Goal: Check status: Check status

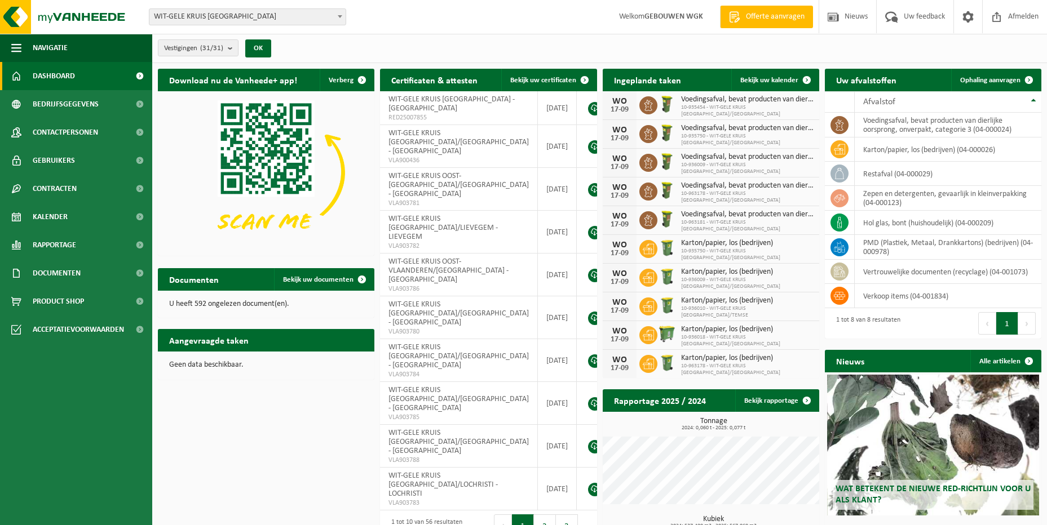
click at [295, 27] on div "Vestiging: WIT-GELE KRUIS [GEOGRAPHIC_DATA] WIT-[GEOGRAPHIC_DATA] KRUIS [GEOGRA…" at bounding box center [523, 17] width 1047 height 34
click at [299, 21] on span "WIT-GELE KRUIS [GEOGRAPHIC_DATA]" at bounding box center [247, 17] width 196 height 16
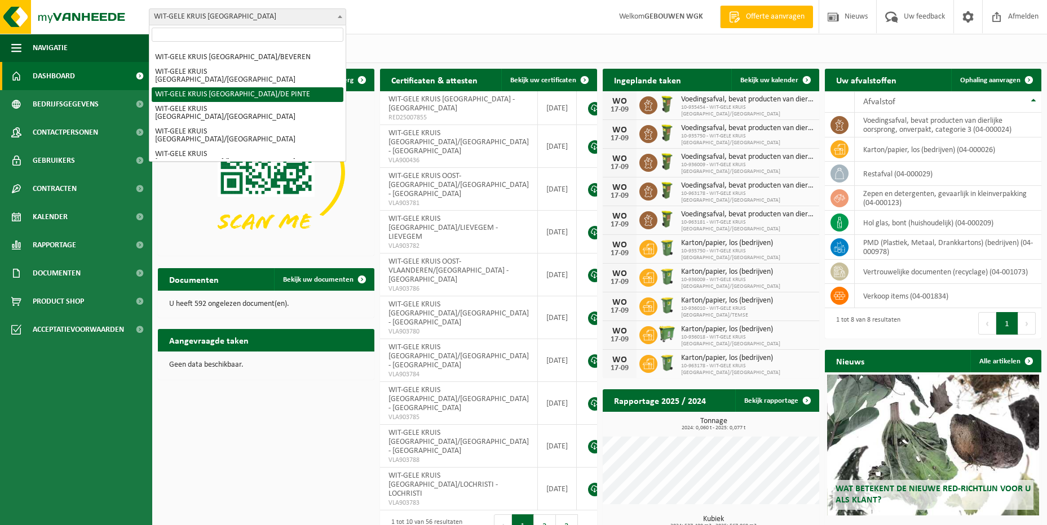
scroll to position [56, 0]
select select "136702"
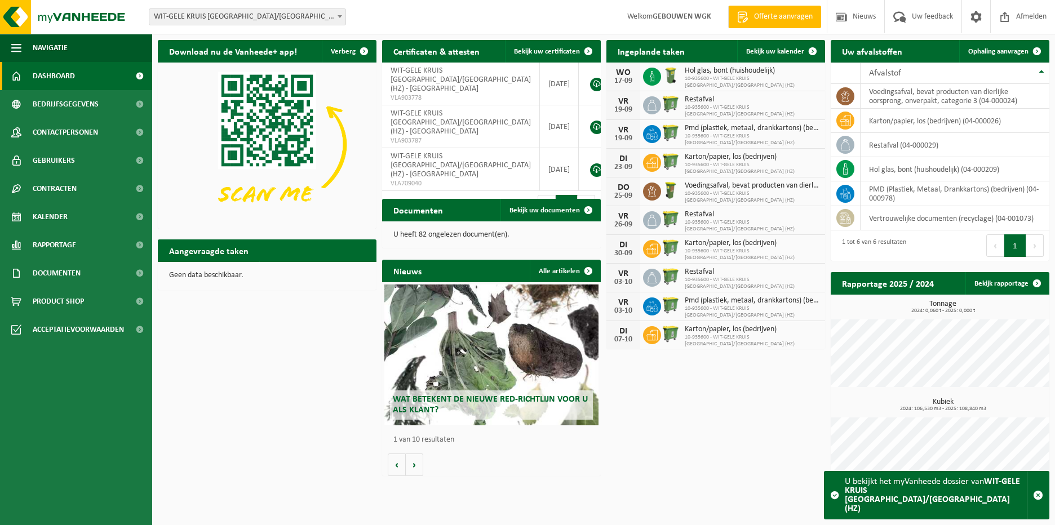
click at [755, 193] on span "10-935600 - WIT-GELE KRUIS OOST-VLAANDEREN/GENT (HZ)" at bounding box center [752, 197] width 135 height 14
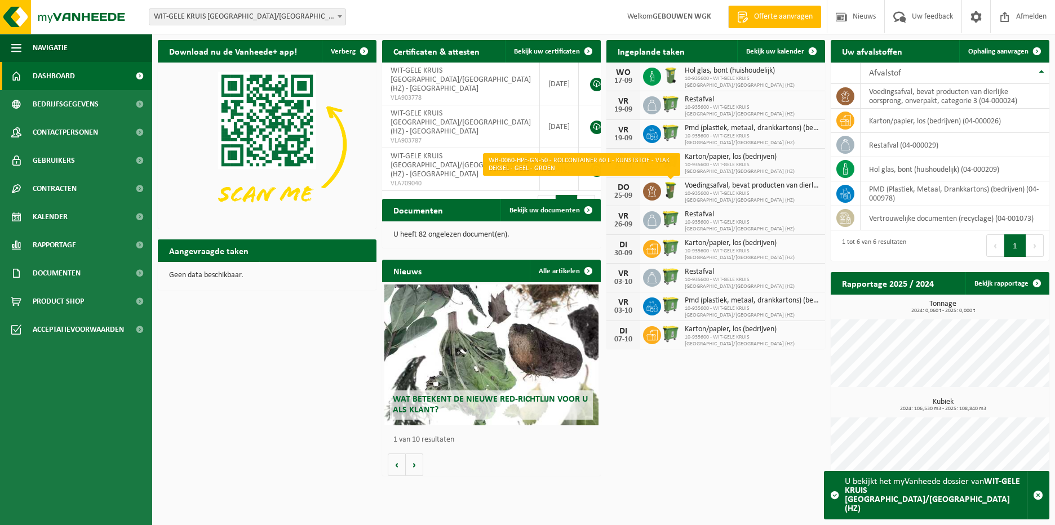
click at [671, 189] on img at bounding box center [670, 190] width 19 height 19
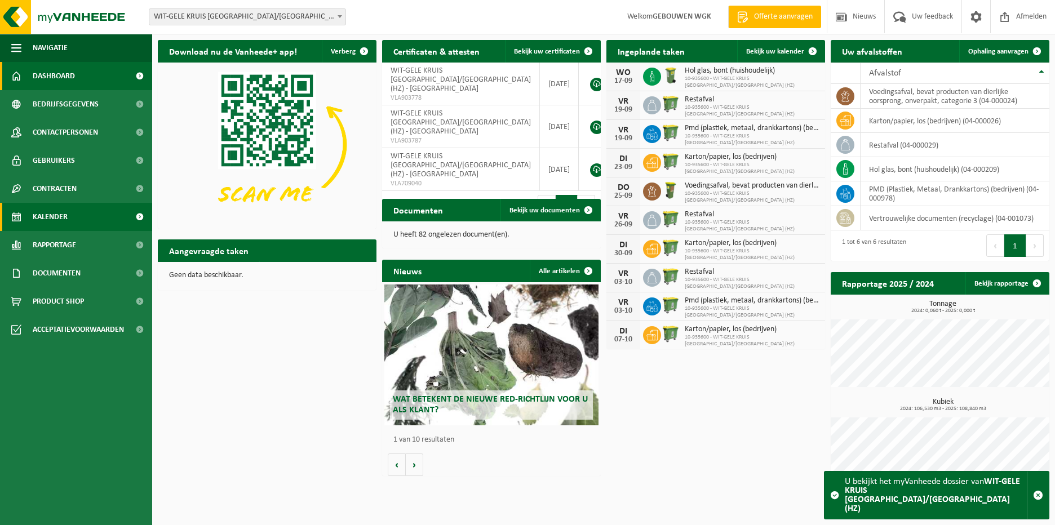
click at [67, 223] on span "Kalender" at bounding box center [50, 217] width 35 height 28
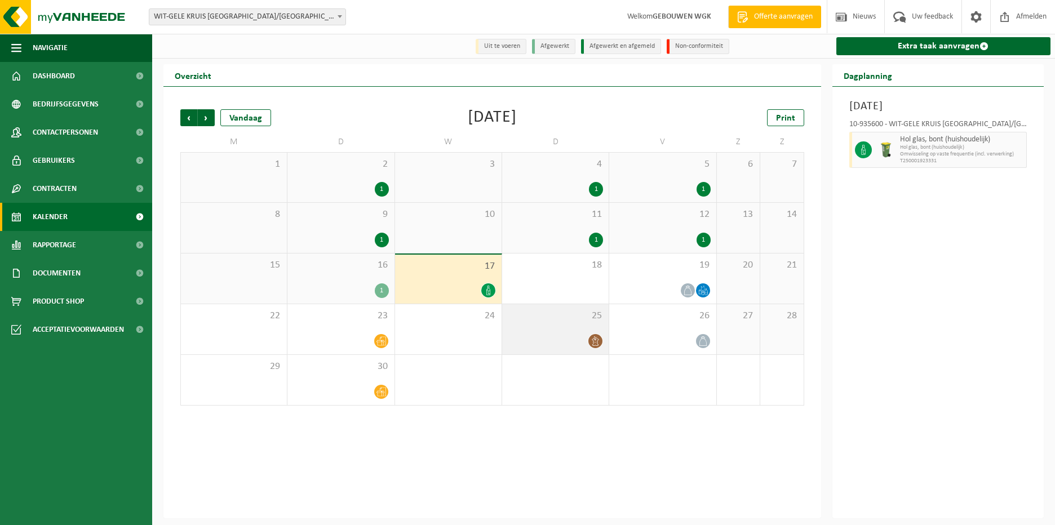
click at [594, 335] on span at bounding box center [595, 341] width 14 height 14
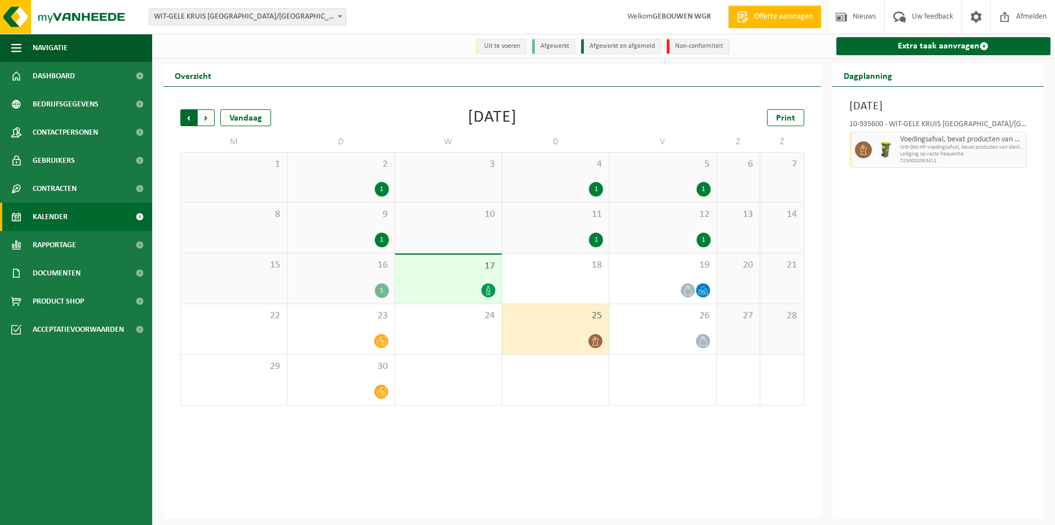
click at [213, 117] on span "Volgende" at bounding box center [206, 117] width 17 height 17
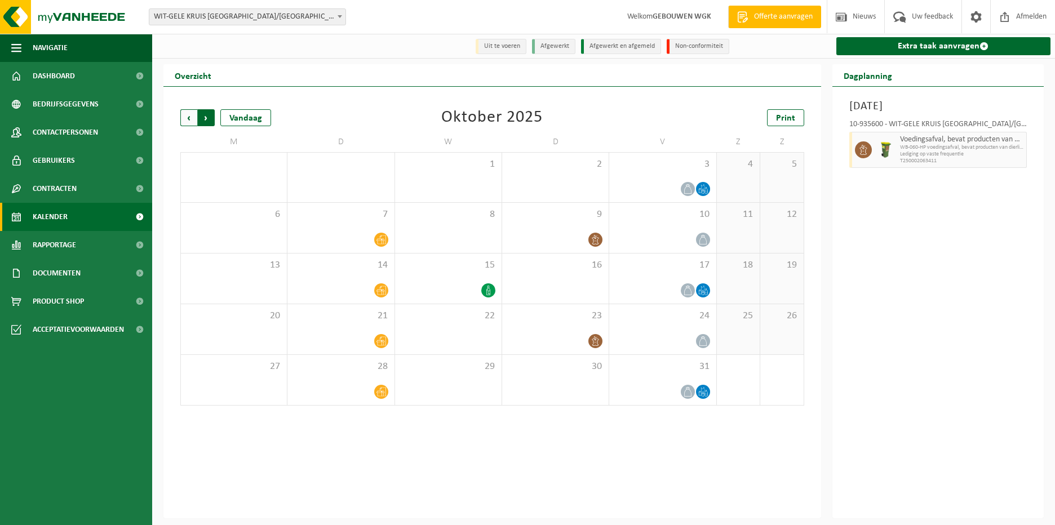
click at [188, 121] on span "Vorige" at bounding box center [188, 117] width 17 height 17
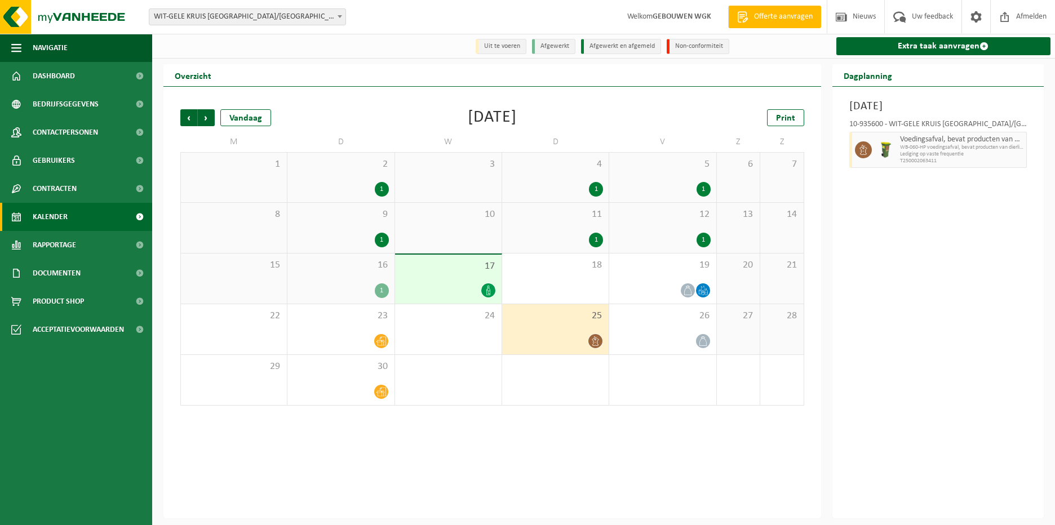
click at [596, 342] on icon at bounding box center [596, 341] width 10 height 10
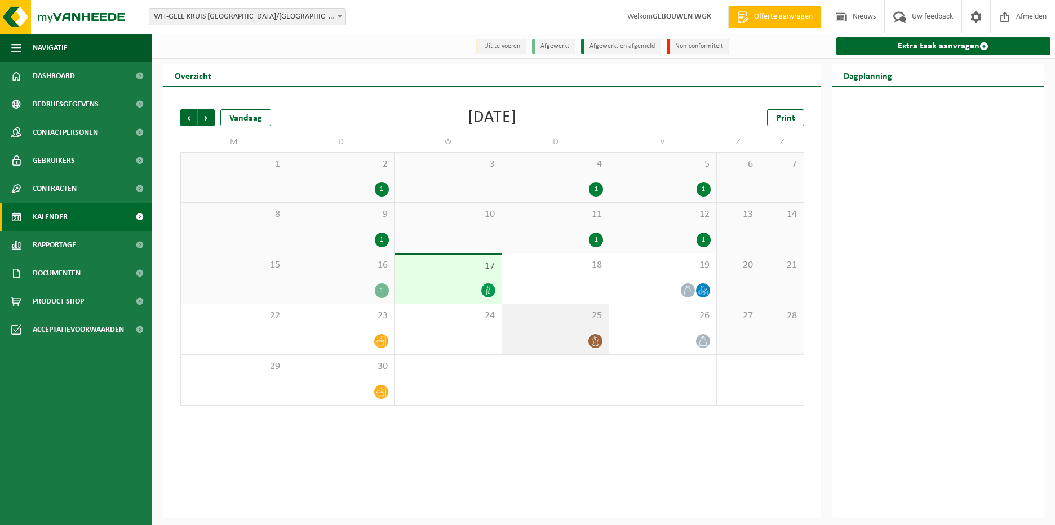
click at [583, 343] on div at bounding box center [555, 341] width 95 height 15
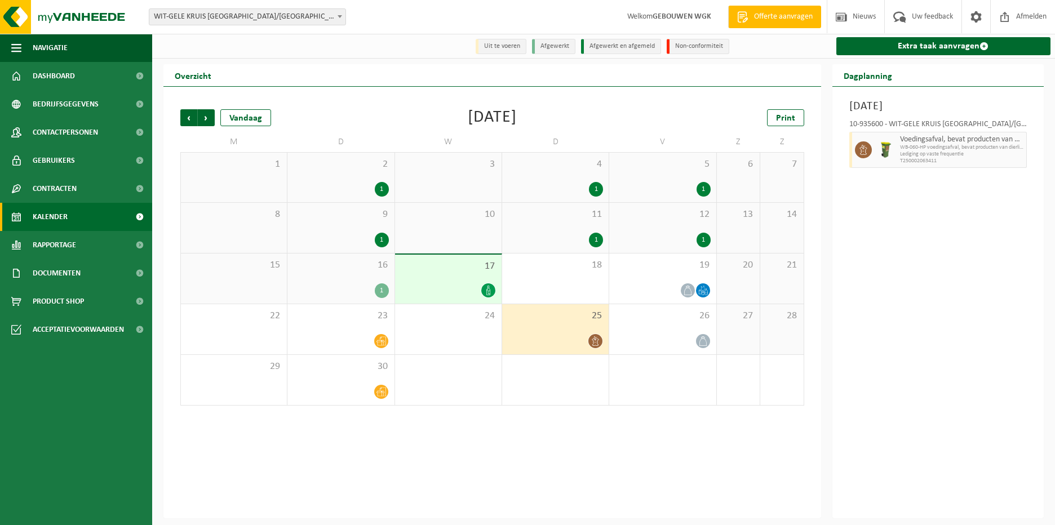
click at [568, 316] on span "25" at bounding box center [555, 316] width 95 height 12
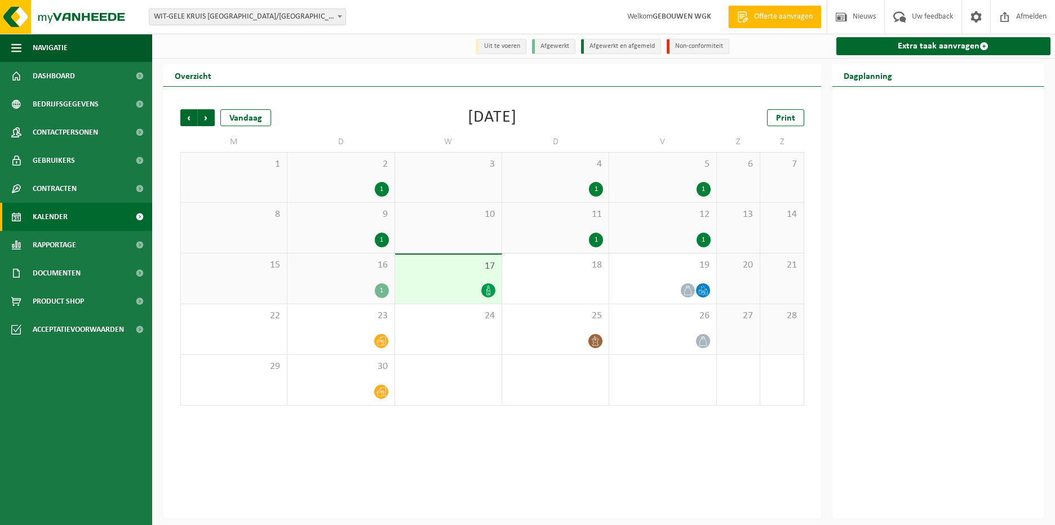
click at [604, 117] on div "Vorige Volgende Vandaag [DATE] Print" at bounding box center [492, 117] width 624 height 17
drag, startPoint x: 903, startPoint y: 416, endPoint x: 928, endPoint y: 442, distance: 35.5
click at [928, 442] on div "Overzicht Vorige Volgende Vandaag [DATE] Print M D W D V Z Z 1 2 1 3 4 1 5 1 6 …" at bounding box center [604, 291] width 892 height 454
drag, startPoint x: 928, startPoint y: 442, endPoint x: 891, endPoint y: 392, distance: 62.1
click at [891, 392] on div at bounding box center [938, 303] width 212 height 432
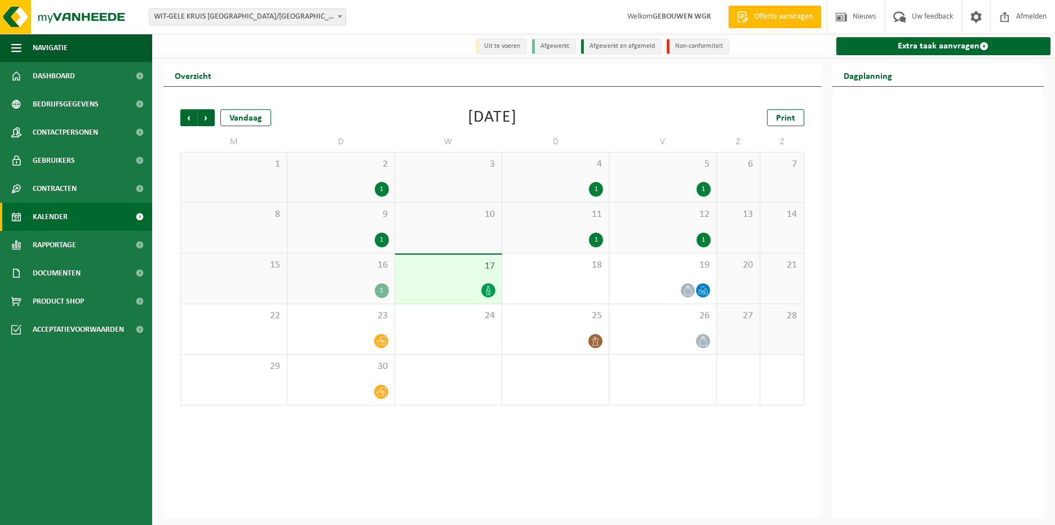
click at [468, 119] on div "September 2025" at bounding box center [492, 117] width 49 height 17
click at [468, 118] on div "September 2025" at bounding box center [492, 117] width 49 height 17
click at [468, 117] on div "September 2025" at bounding box center [492, 117] width 49 height 17
click at [468, 116] on div "September 2025" at bounding box center [492, 117] width 49 height 17
drag, startPoint x: 430, startPoint y: 118, endPoint x: 551, endPoint y: 117, distance: 120.6
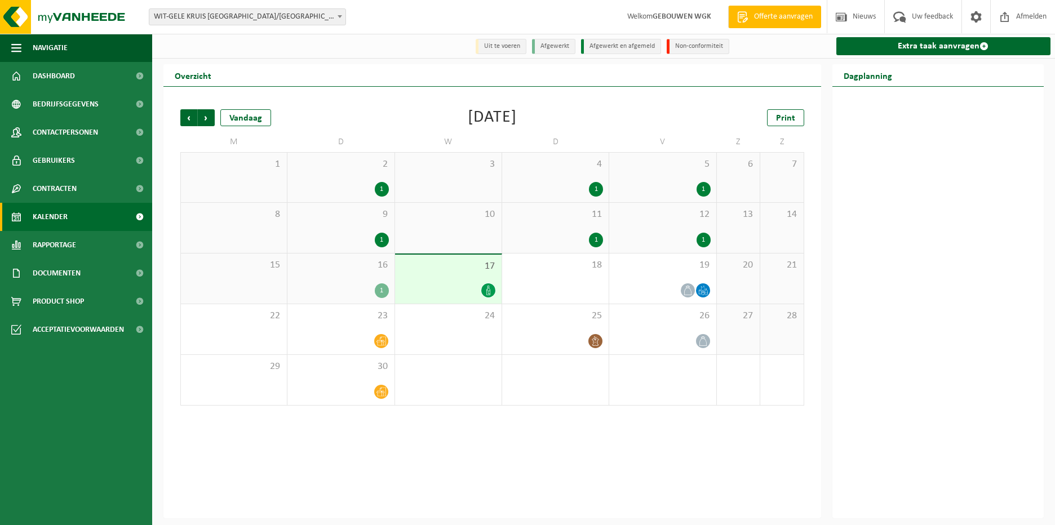
click at [551, 117] on div "Vorige Volgende Vandaag September 2025 Print" at bounding box center [492, 117] width 624 height 17
click at [517, 117] on div "September 2025" at bounding box center [492, 117] width 49 height 17
drag, startPoint x: 551, startPoint y: 117, endPoint x: 418, endPoint y: 119, distance: 132.4
click at [418, 119] on div "Vorige Volgende Vandaag September 2025 Print" at bounding box center [492, 117] width 624 height 17
drag, startPoint x: 418, startPoint y: 119, endPoint x: 495, endPoint y: 122, distance: 77.3
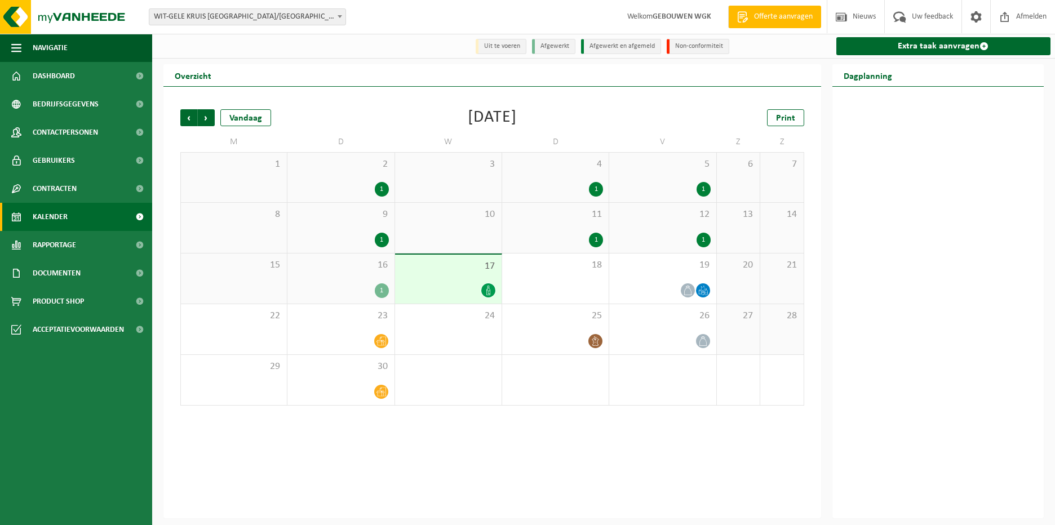
click at [496, 122] on div "September 2025" at bounding box center [492, 117] width 49 height 17
click at [915, 196] on div at bounding box center [938, 303] width 212 height 432
click at [822, 149] on div "Overzicht Vorige Volgende Vandaag September 2025 Print M D W D V Z Z 1 2 1 3 4 …" at bounding box center [492, 291] width 669 height 454
click at [296, 44] on div at bounding box center [265, 46] width 226 height 20
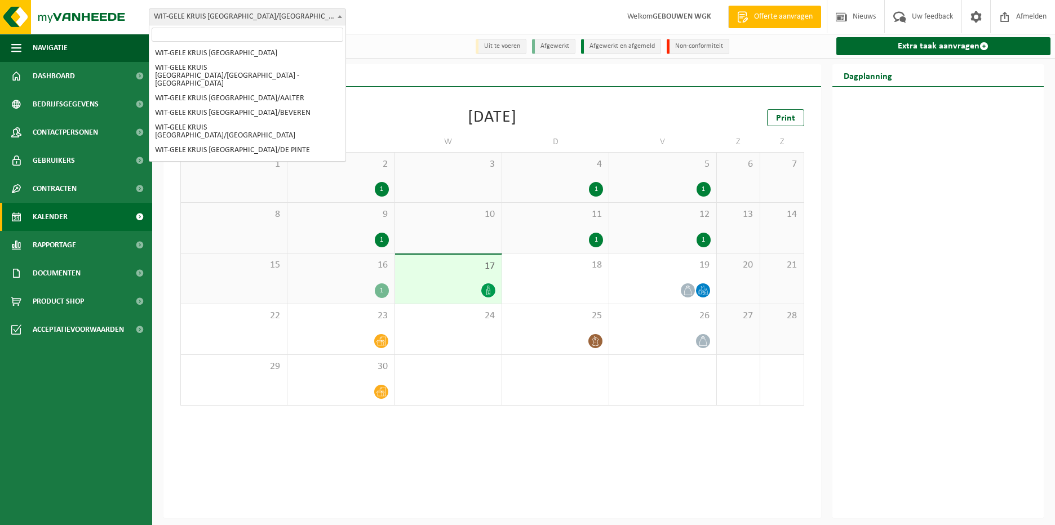
click at [340, 16] on b at bounding box center [340, 16] width 5 height 3
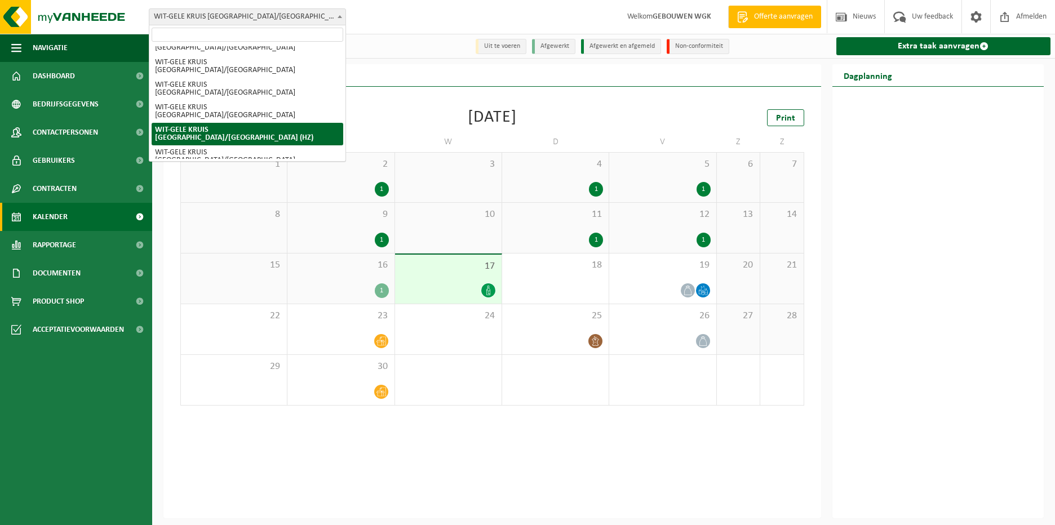
click at [340, 16] on b at bounding box center [340, 16] width 5 height 3
